Goal: Task Accomplishment & Management: Manage account settings

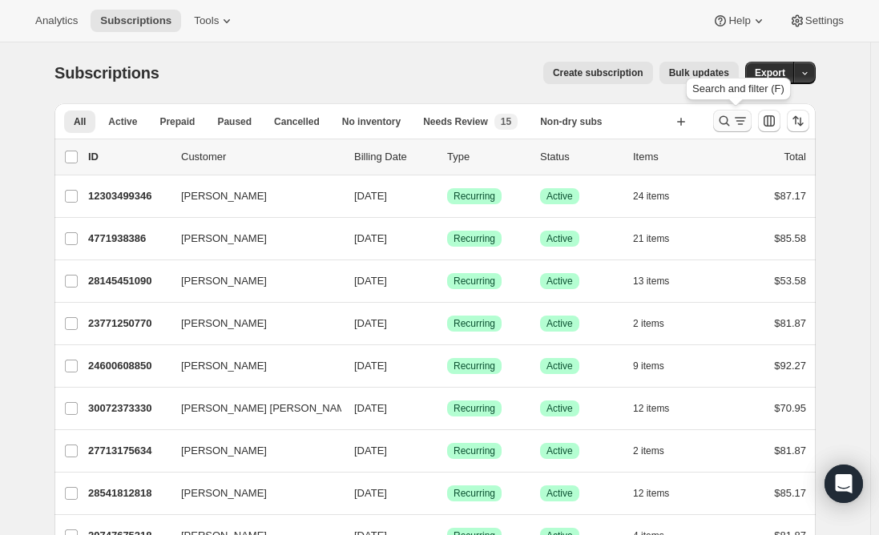
click at [730, 121] on icon "Search and filter results" at bounding box center [724, 121] width 10 height 10
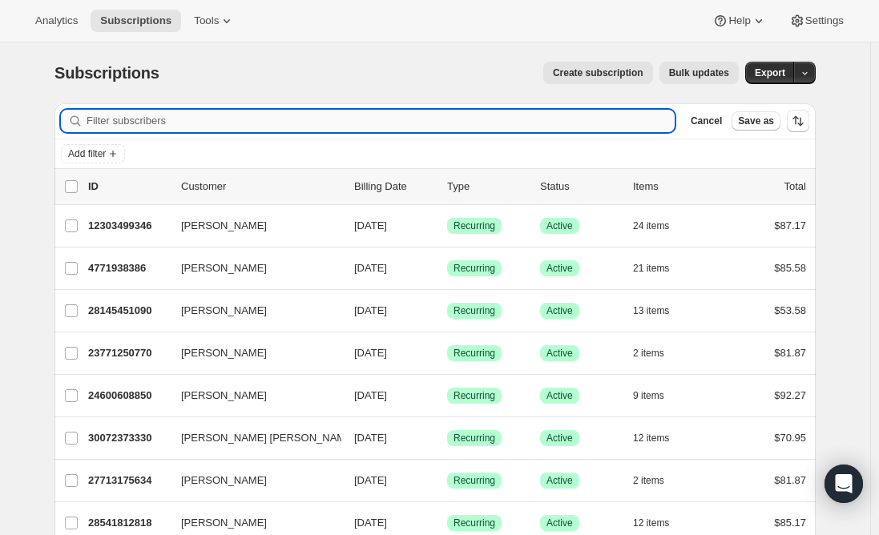
click at [227, 114] on input "Filter subscribers" at bounding box center [380, 121] width 588 height 22
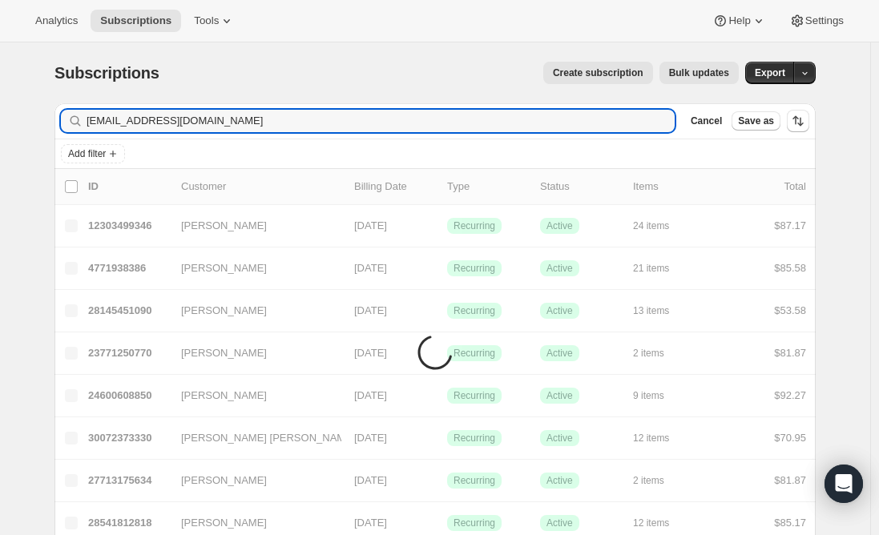
type input "[EMAIL_ADDRESS][DOMAIN_NAME]"
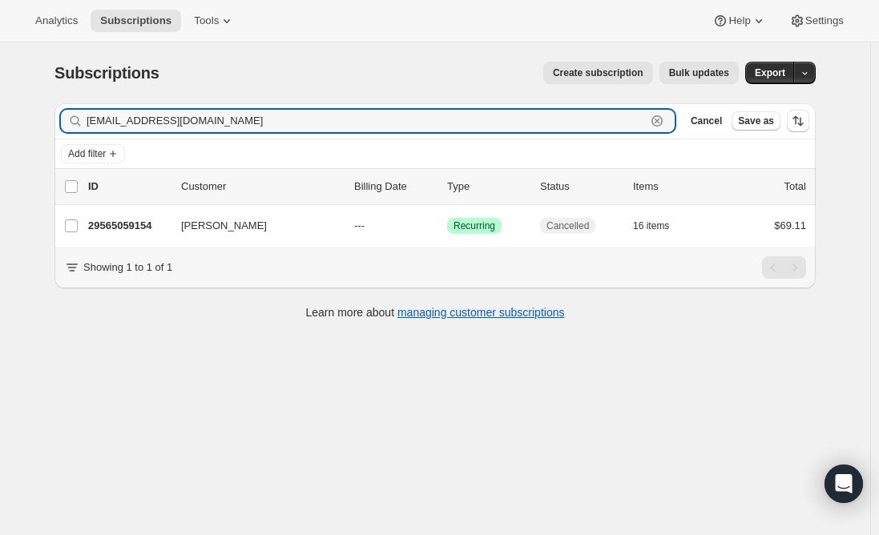
drag, startPoint x: 251, startPoint y: 121, endPoint x: -20, endPoint y: 107, distance: 271.1
click at [0, 107] on html "Analytics Subscriptions Tools Help Settings Skip to content Subscriptions. This…" at bounding box center [439, 267] width 879 height 535
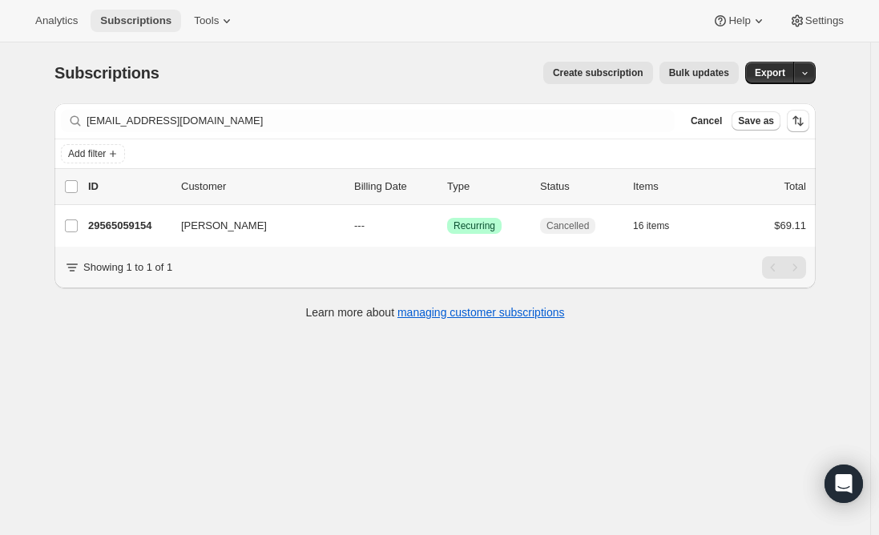
click at [138, 28] on button "Subscriptions" at bounding box center [135, 21] width 90 height 22
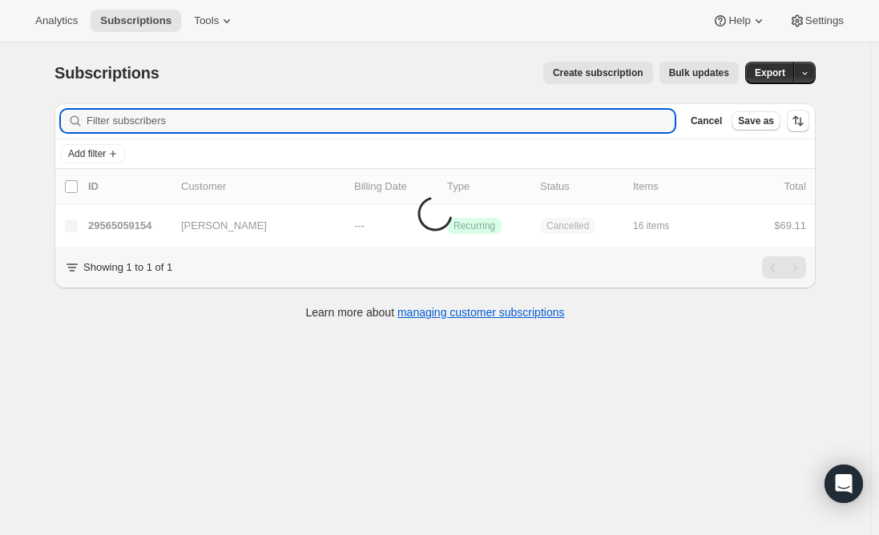
paste input "[EMAIL_ADDRESS][DOMAIN_NAME]"
type input "[EMAIL_ADDRESS][DOMAIN_NAME]"
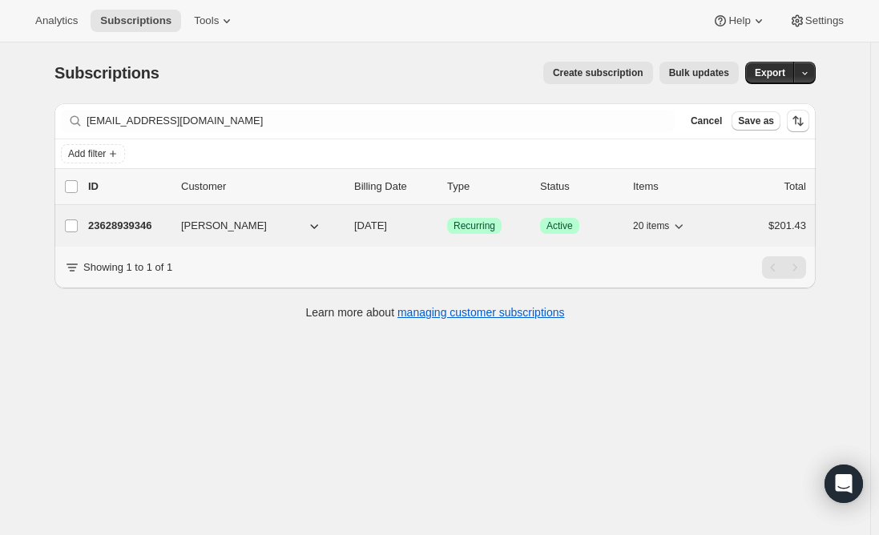
click at [103, 227] on p "23628939346" at bounding box center [128, 226] width 80 height 16
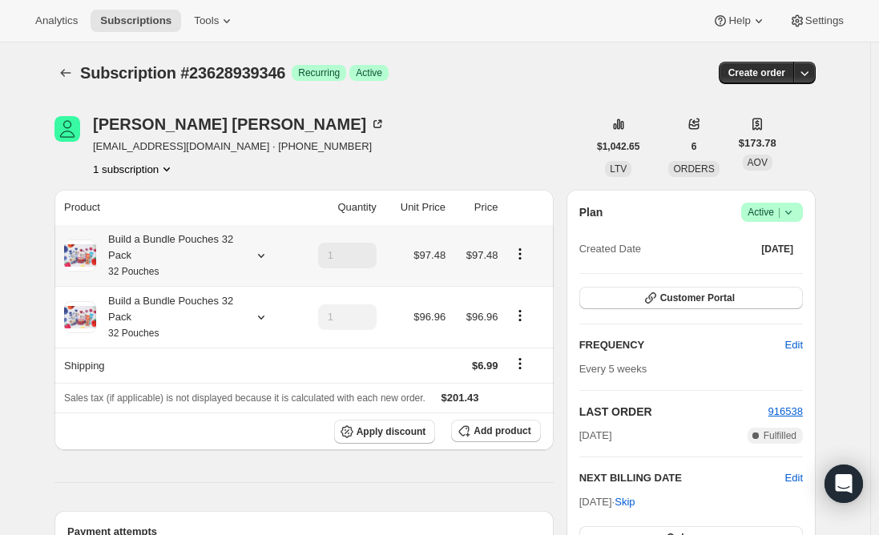
click at [521, 259] on icon "Product actions" at bounding box center [520, 258] width 2 height 2
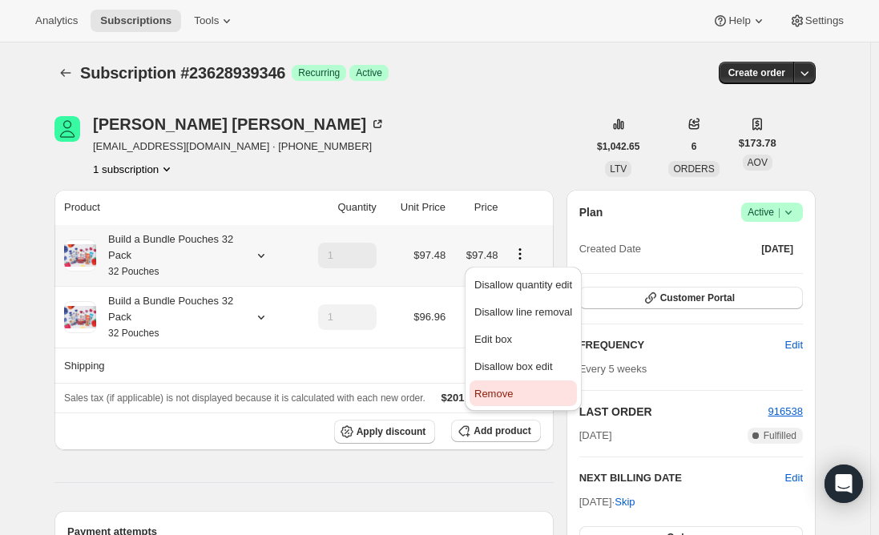
click at [517, 395] on span "Remove" at bounding box center [523, 394] width 98 height 16
type input "0"
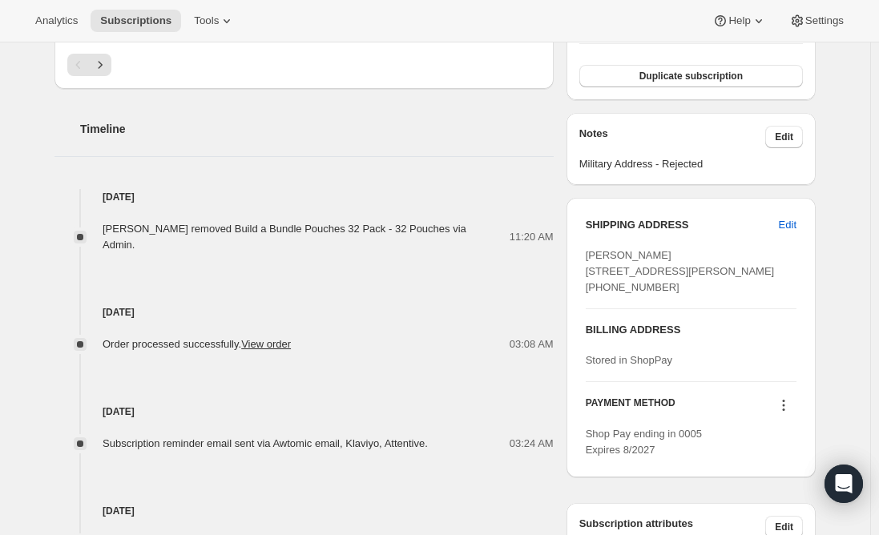
scroll to position [240, 0]
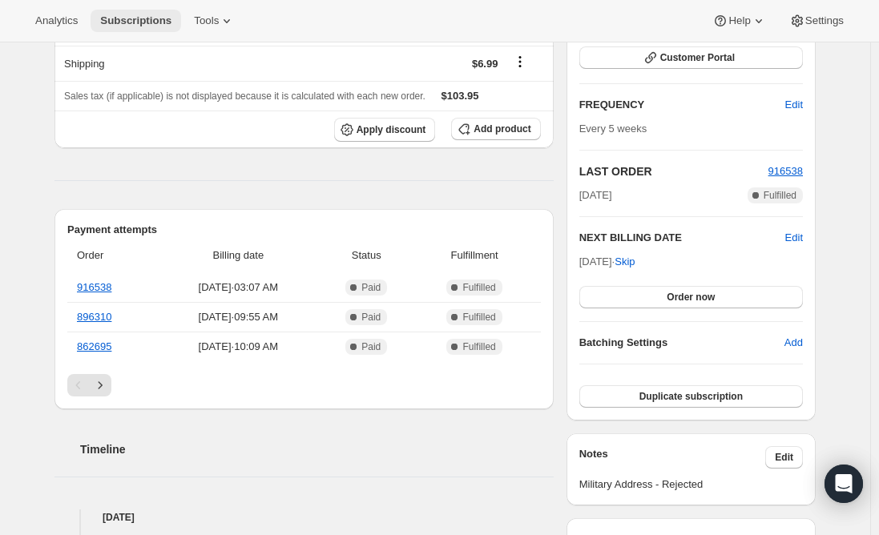
click at [133, 23] on span "Subscriptions" at bounding box center [135, 20] width 71 height 13
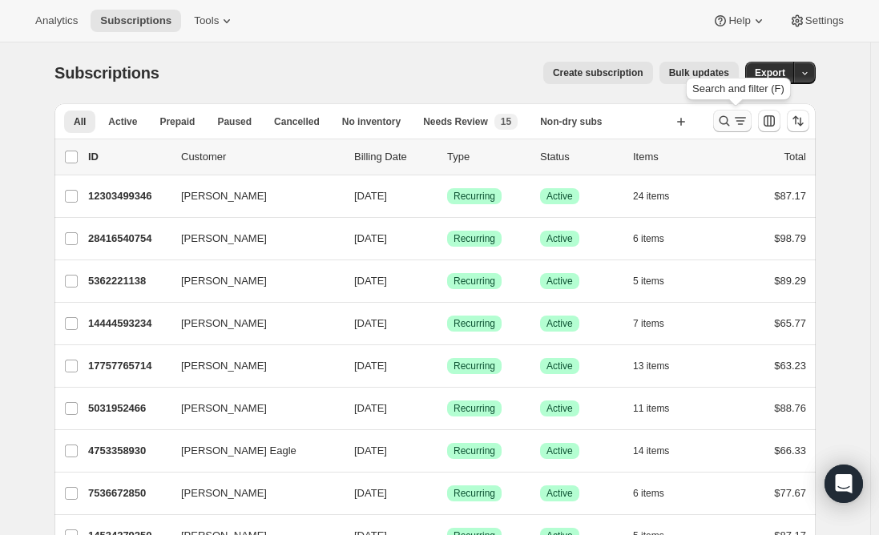
click at [725, 116] on icon "Search and filter results" at bounding box center [724, 121] width 16 height 16
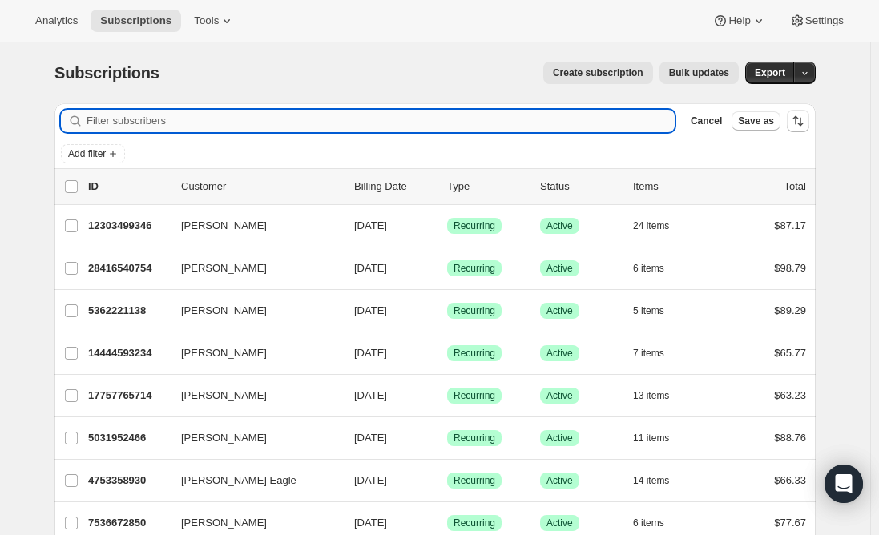
click at [118, 121] on input "Filter subscribers" at bounding box center [380, 121] width 588 height 22
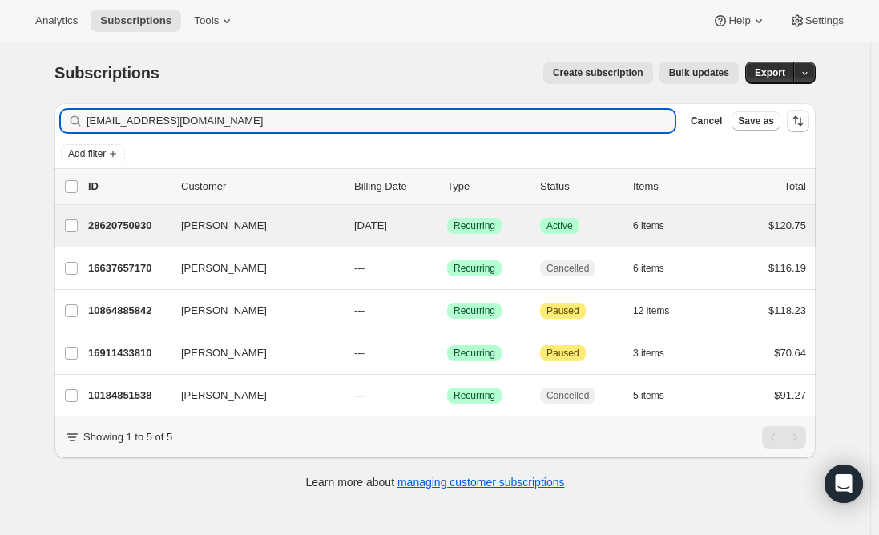
type input "[EMAIL_ADDRESS][DOMAIN_NAME]"
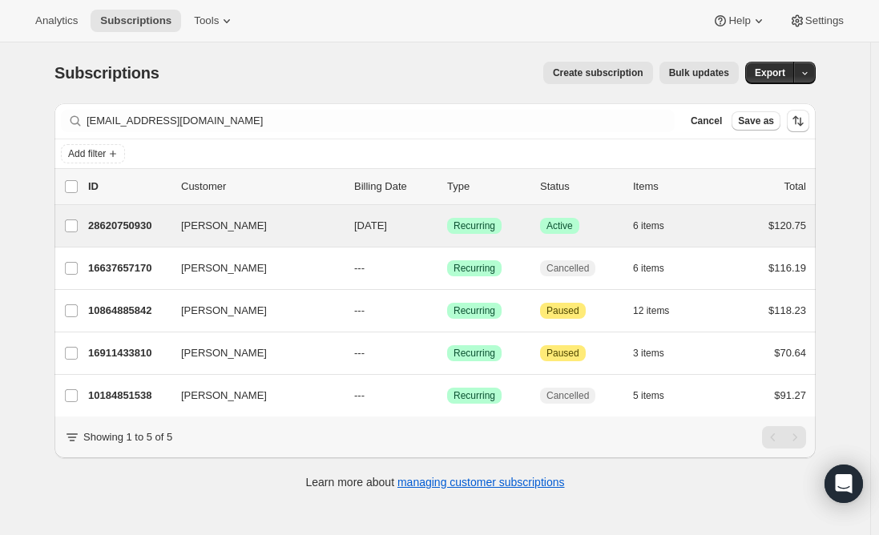
click at [107, 238] on div "[PERSON_NAME] 28620750930 [PERSON_NAME] [DATE] Success Recurring Success Active…" at bounding box center [434, 226] width 761 height 42
click at [123, 227] on p "28620750930" at bounding box center [128, 226] width 80 height 16
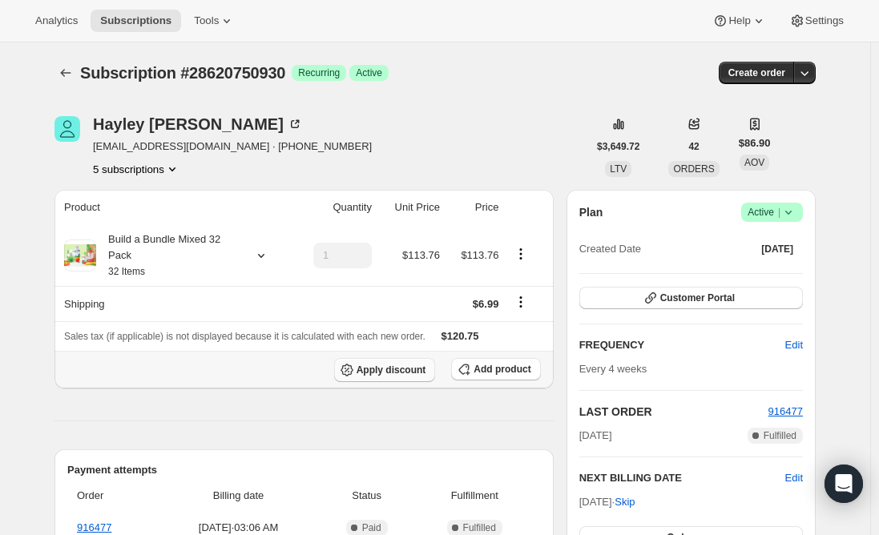
click at [426, 369] on span "Apply discount" at bounding box center [391, 370] width 70 height 13
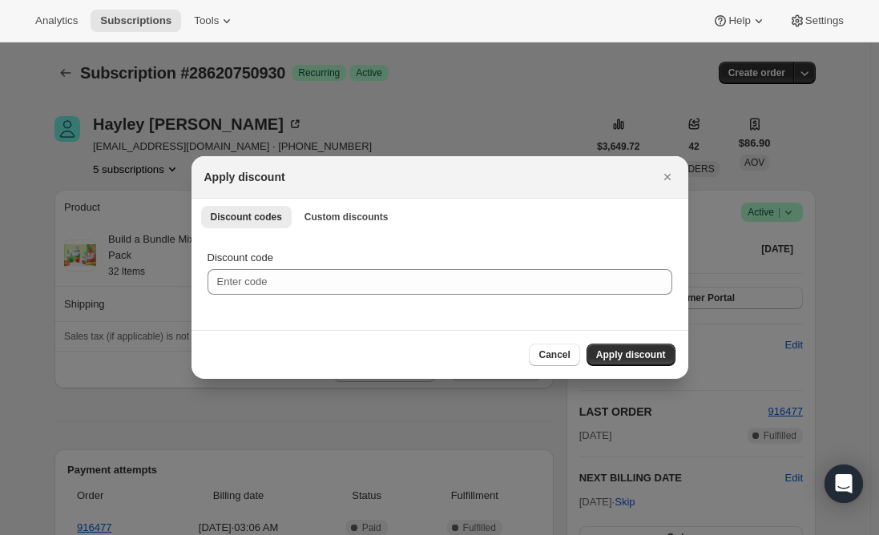
click at [316, 230] on div "Discount codes Custom discounts More views Discount codes Custom discounts More…" at bounding box center [439, 216] width 497 height 35
click at [313, 219] on span "Custom discounts" at bounding box center [346, 217] width 84 height 13
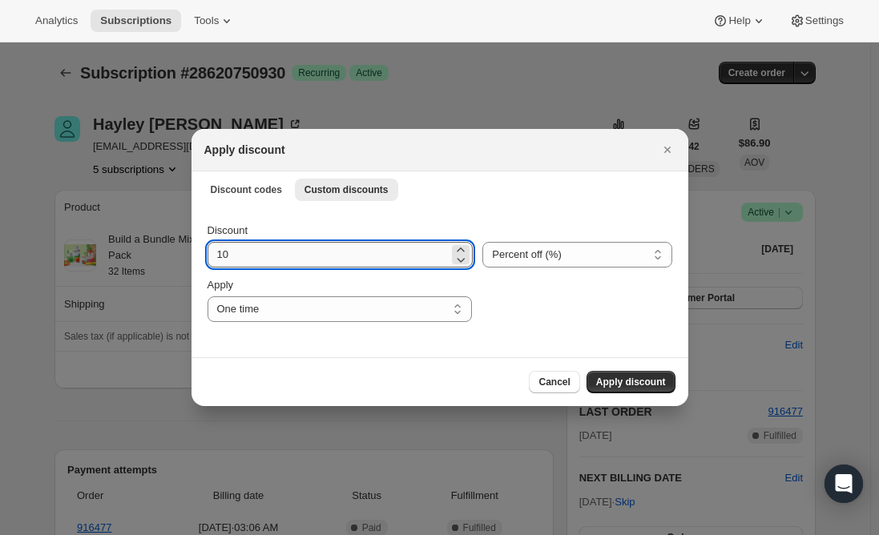
click at [278, 262] on input "10" at bounding box center [328, 255] width 242 height 26
type input "15"
click at [311, 377] on div "Cancel Apply discount" at bounding box center [439, 382] width 471 height 22
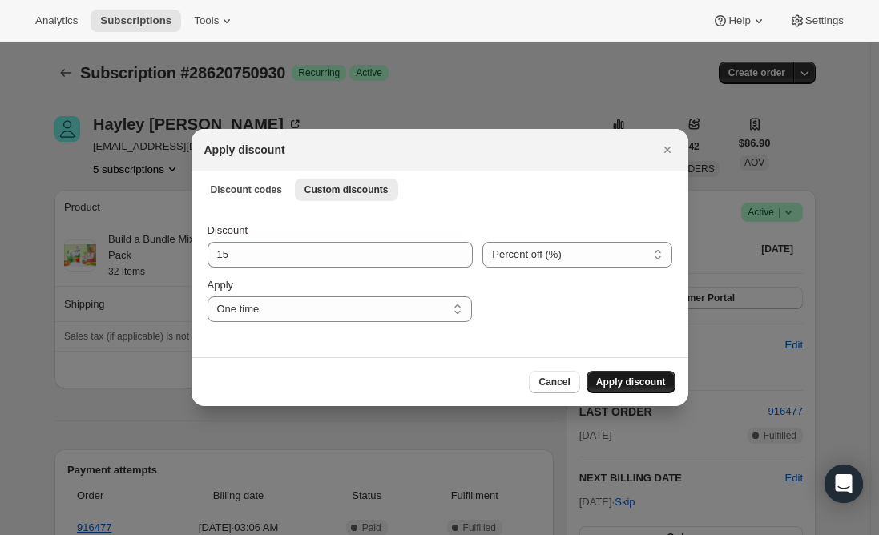
click at [625, 375] on button "Apply discount" at bounding box center [630, 382] width 89 height 22
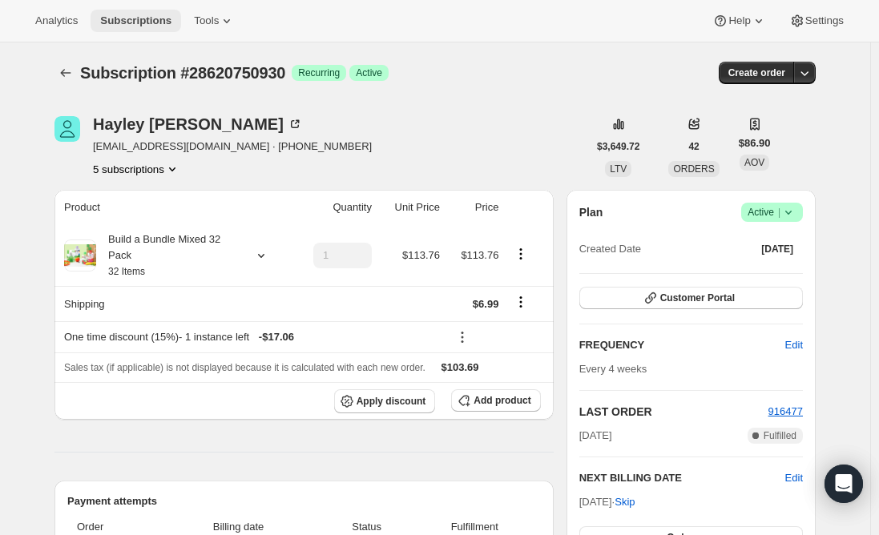
click at [126, 10] on button "Subscriptions" at bounding box center [135, 21] width 90 height 22
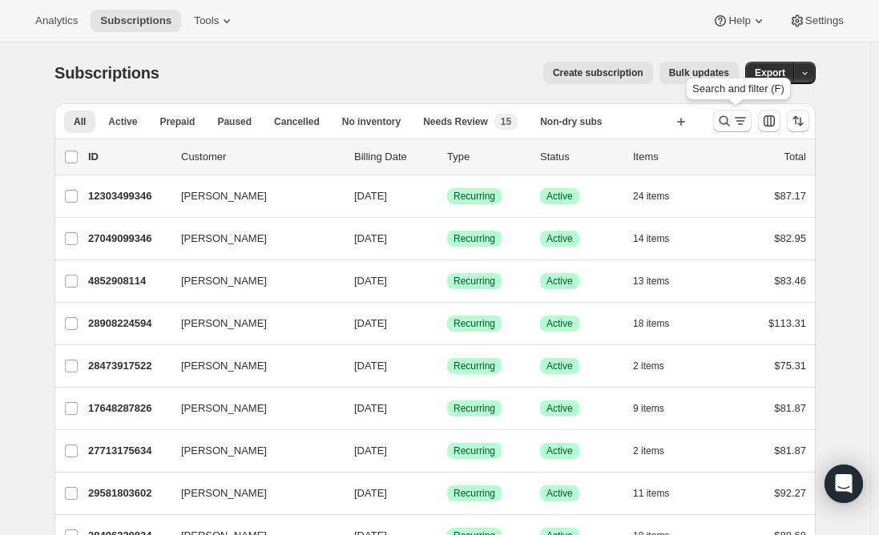
click at [742, 120] on icon "Search and filter results" at bounding box center [740, 121] width 16 height 16
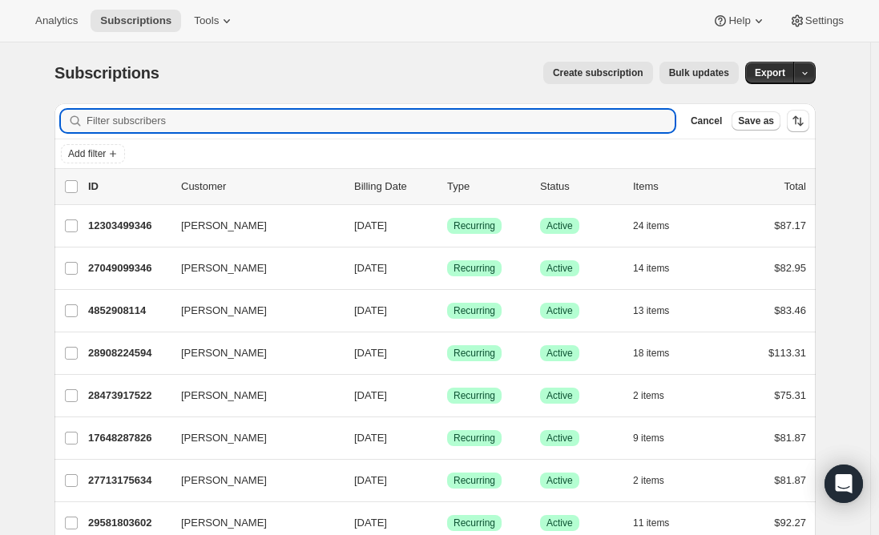
click at [300, 107] on div "Filter subscribers Cancel Save as" at bounding box center [434, 120] width 761 height 35
click at [281, 120] on input "Filter subscribers" at bounding box center [380, 121] width 588 height 22
paste input "[EMAIL_ADDRESS][DOMAIN_NAME]"
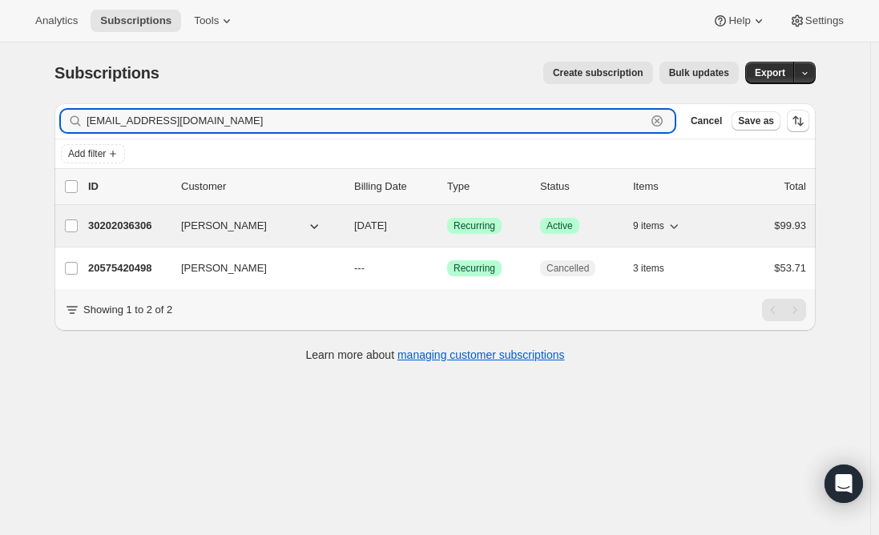
type input "[EMAIL_ADDRESS][DOMAIN_NAME]"
click at [109, 235] on div "30202036306 [PERSON_NAME] [DATE] Success Recurring Success Active 9 items $99.93" at bounding box center [447, 226] width 718 height 22
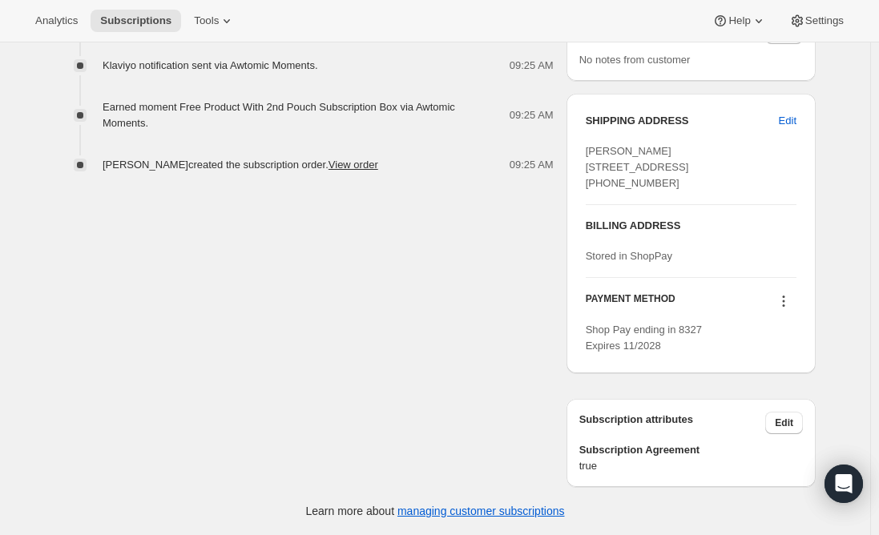
scroll to position [695, 0]
click at [118, 15] on span "Subscriptions" at bounding box center [135, 20] width 71 height 13
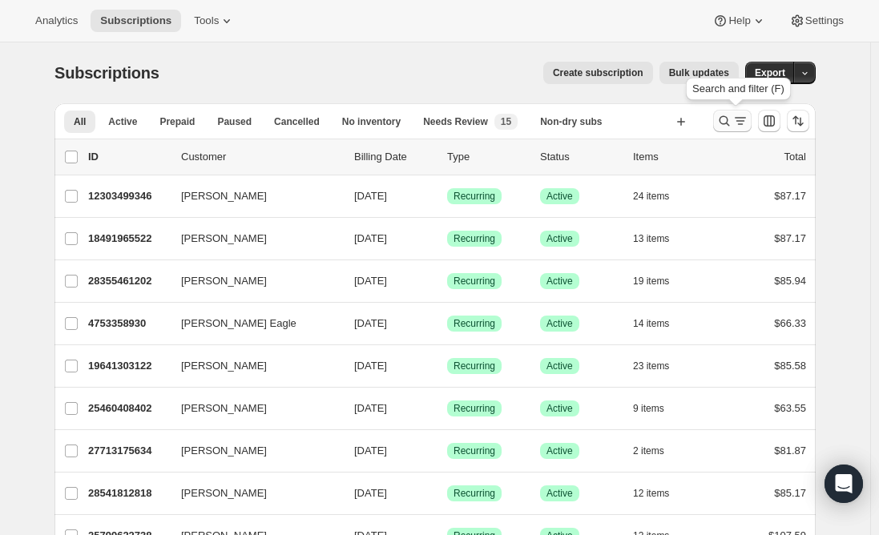
click at [730, 118] on icon "Search and filter results" at bounding box center [724, 121] width 10 height 10
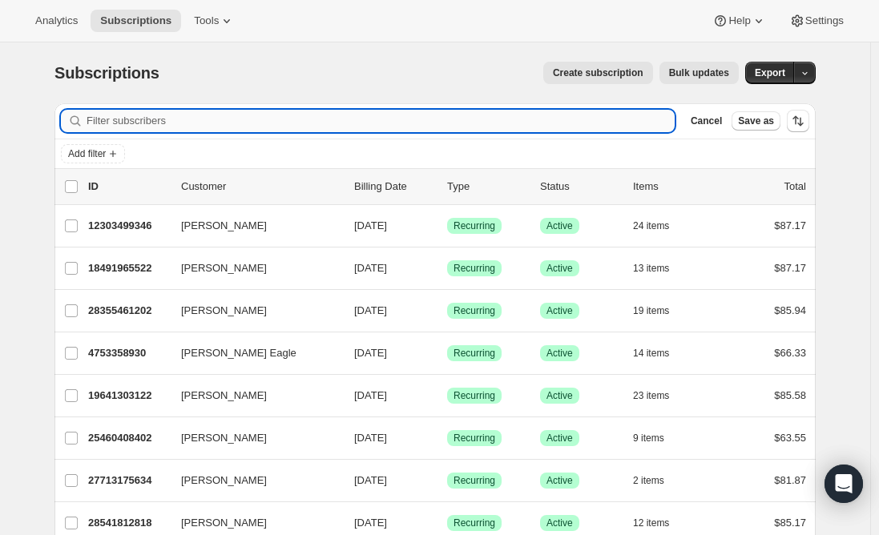
click at [297, 123] on input "Filter subscribers" at bounding box center [380, 121] width 588 height 22
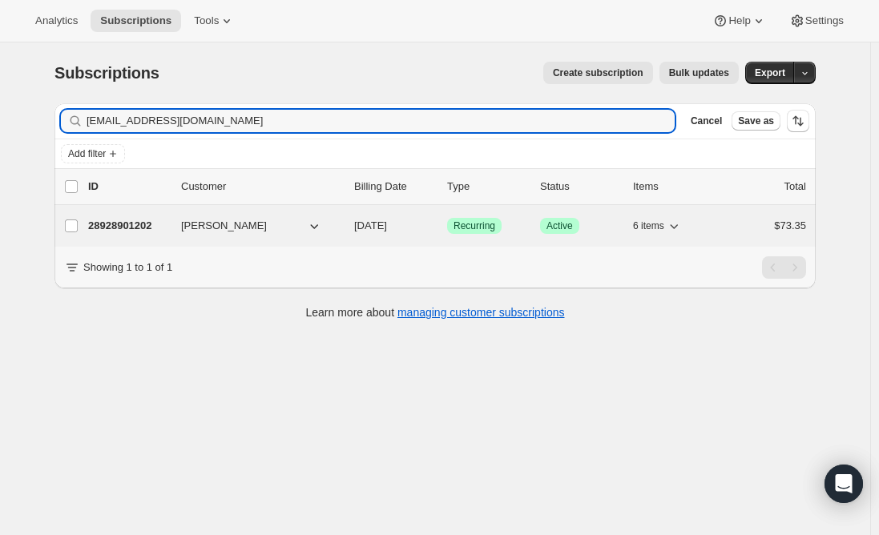
type input "[EMAIL_ADDRESS][DOMAIN_NAME]"
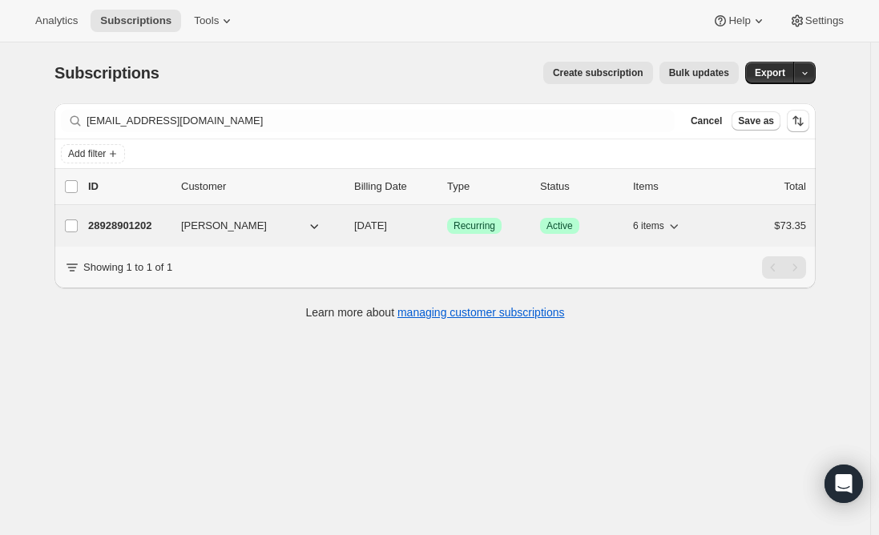
click at [135, 221] on p "28928901202" at bounding box center [128, 226] width 80 height 16
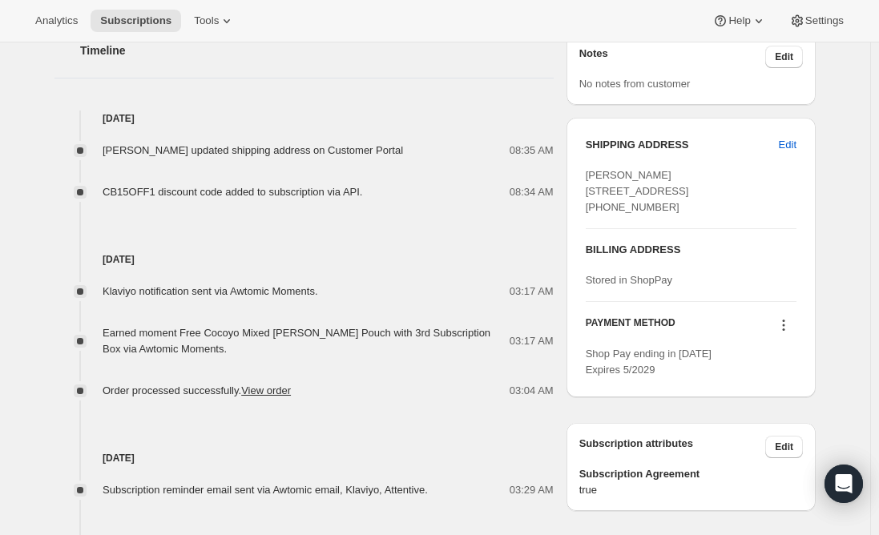
scroll to position [561, 0]
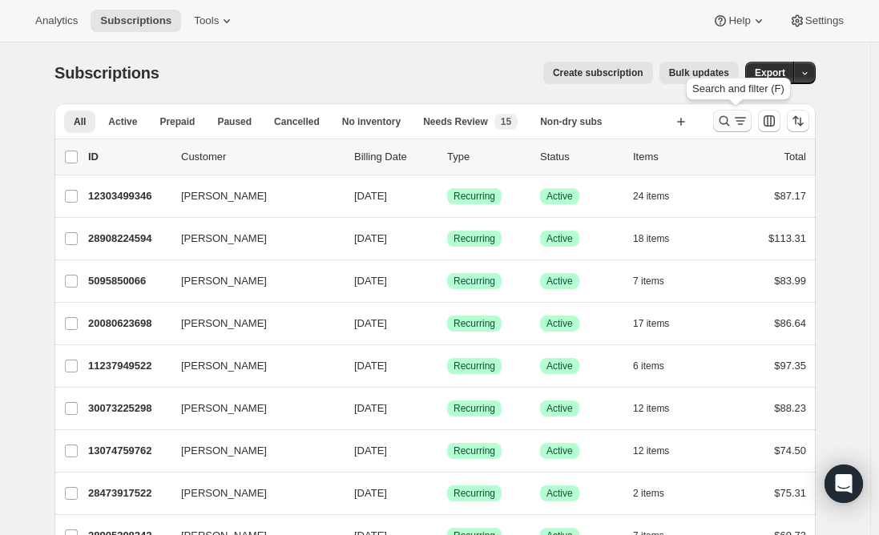
click at [739, 112] on button "Search and filter results" at bounding box center [732, 121] width 38 height 22
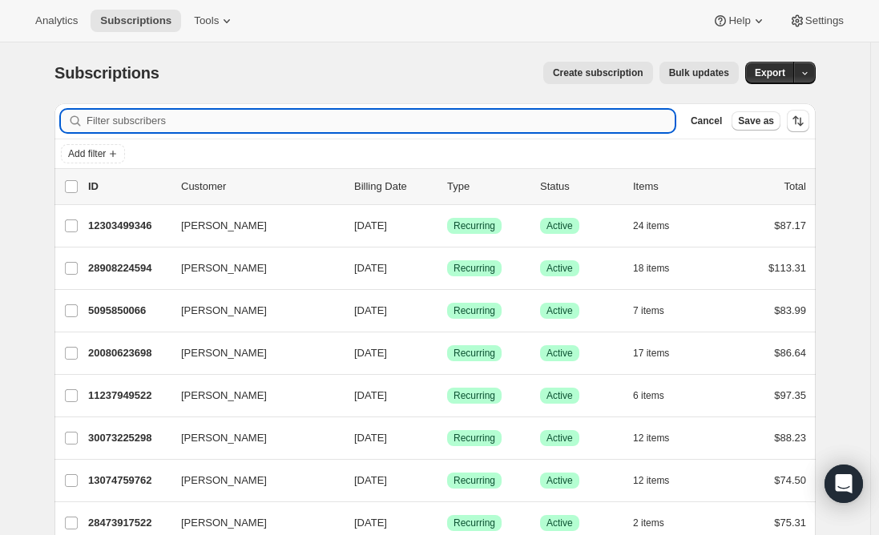
click at [292, 118] on input "Filter subscribers" at bounding box center [380, 121] width 588 height 22
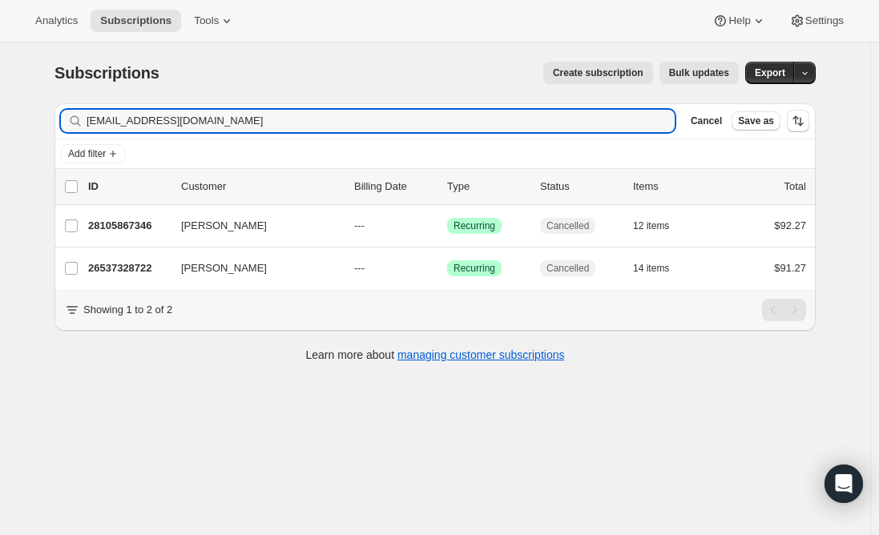
type input "slimbachia@gmail.com"
